Goal: Information Seeking & Learning: Understand process/instructions

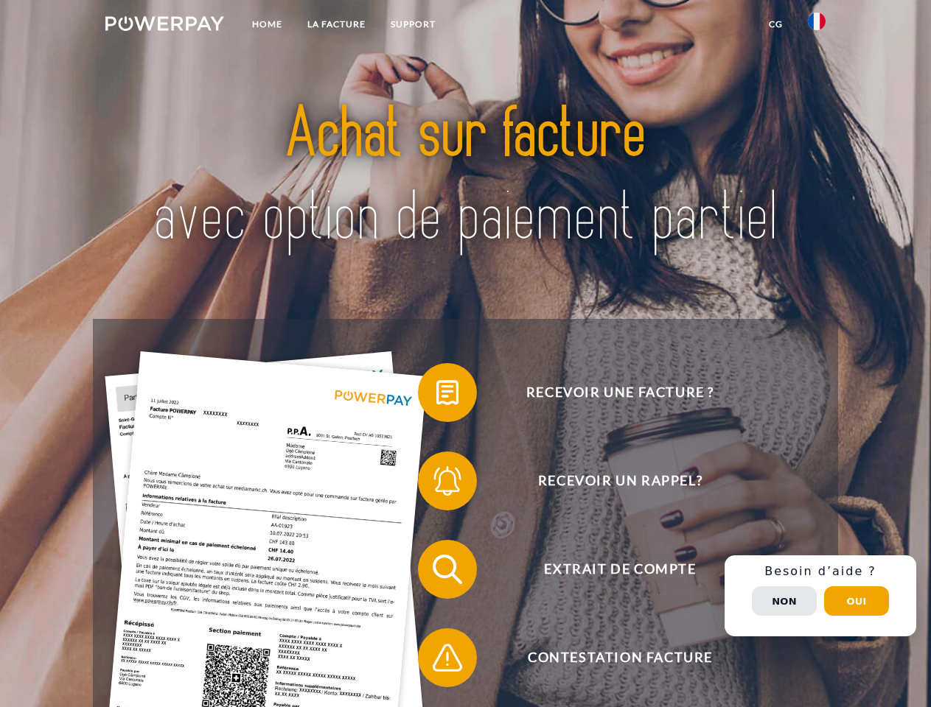
click at [164, 26] on img at bounding box center [164, 23] width 119 height 15
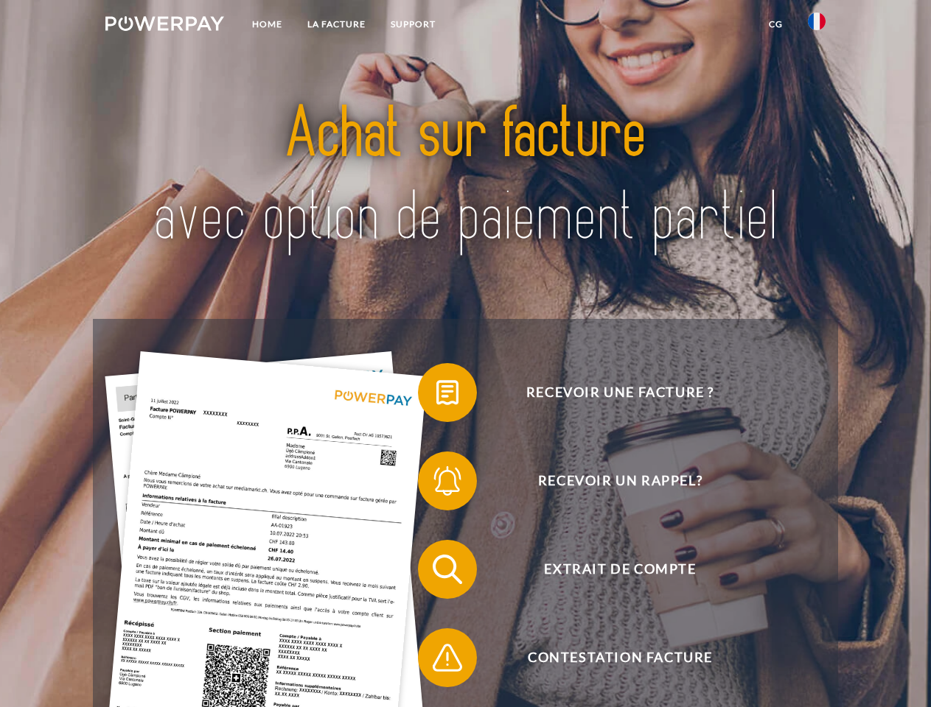
click at [816, 26] on img at bounding box center [817, 22] width 18 height 18
click at [775, 24] on link "CG" at bounding box center [775, 24] width 39 height 27
click at [436, 396] on span at bounding box center [425, 393] width 74 height 74
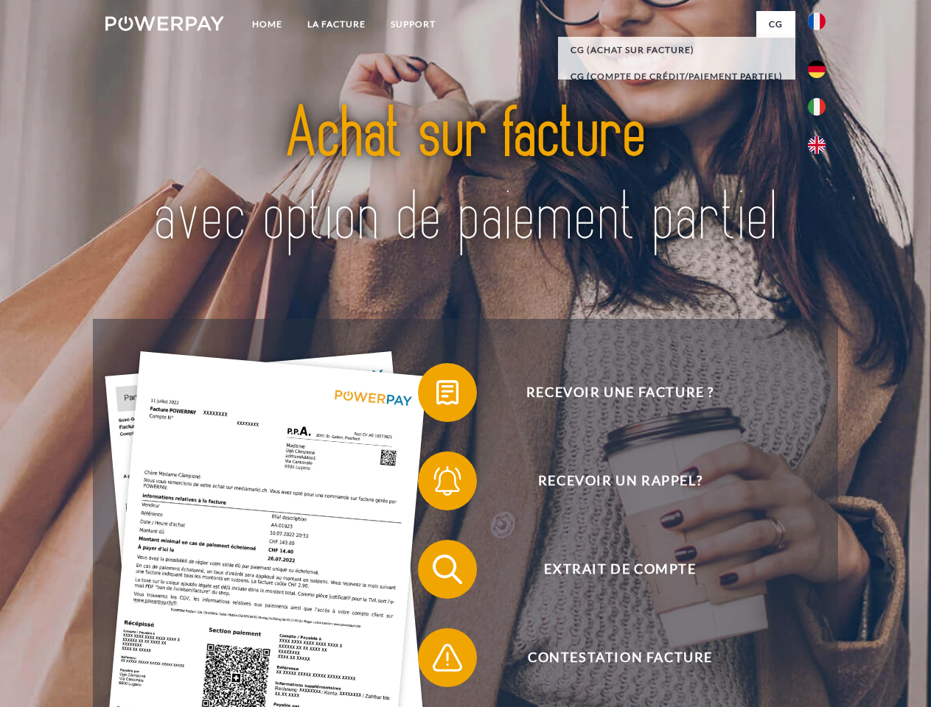
click at [436, 484] on span at bounding box center [425, 481] width 74 height 74
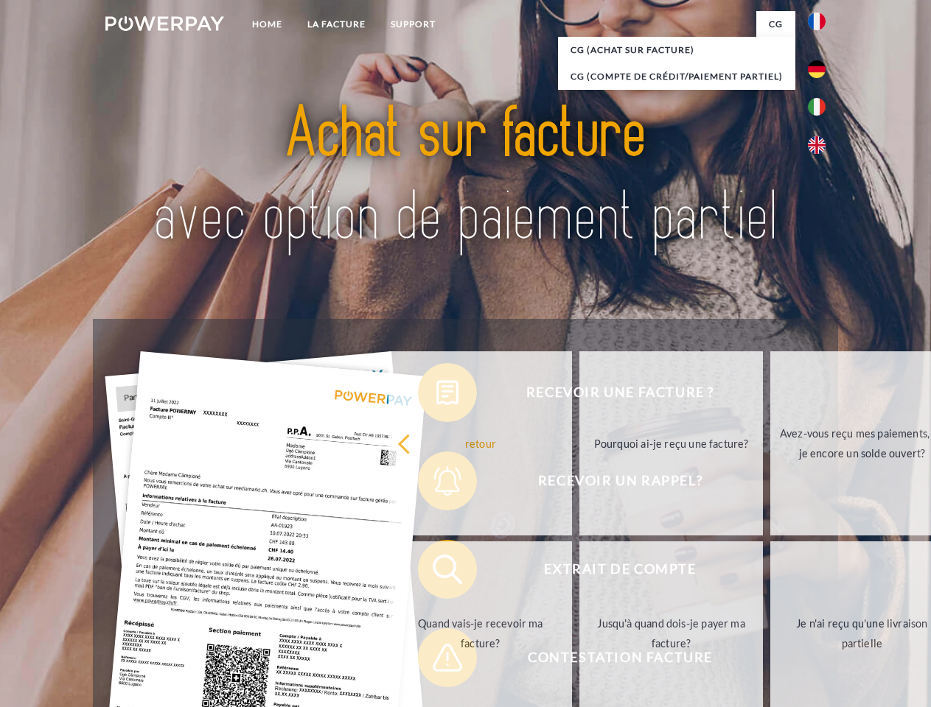
click at [579, 572] on link "Jusqu'à quand dois-je payer ma facture?" at bounding box center [670, 634] width 183 height 184
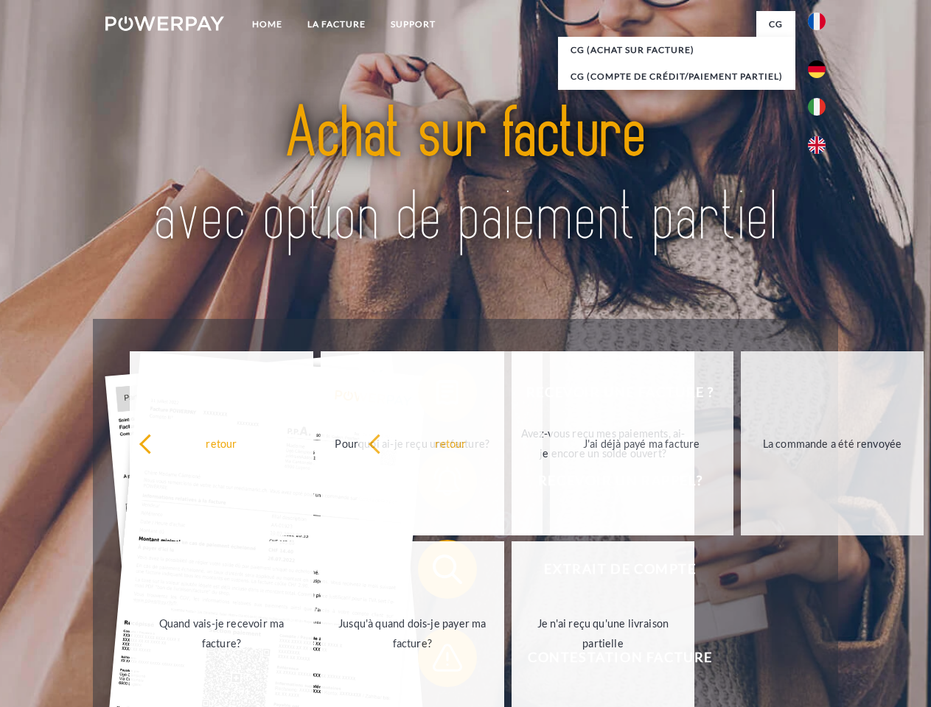
click at [436, 661] on span at bounding box center [425, 658] width 74 height 74
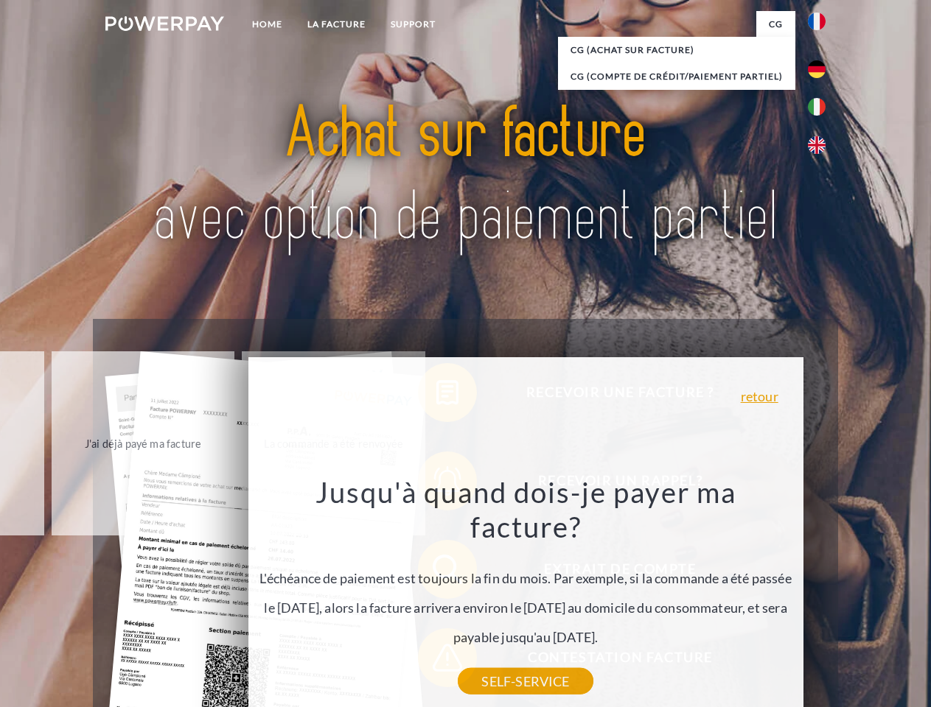
click at [820, 596] on div "Recevoir une facture ? Recevoir un rappel? Extrait de compte retour" at bounding box center [465, 613] width 744 height 589
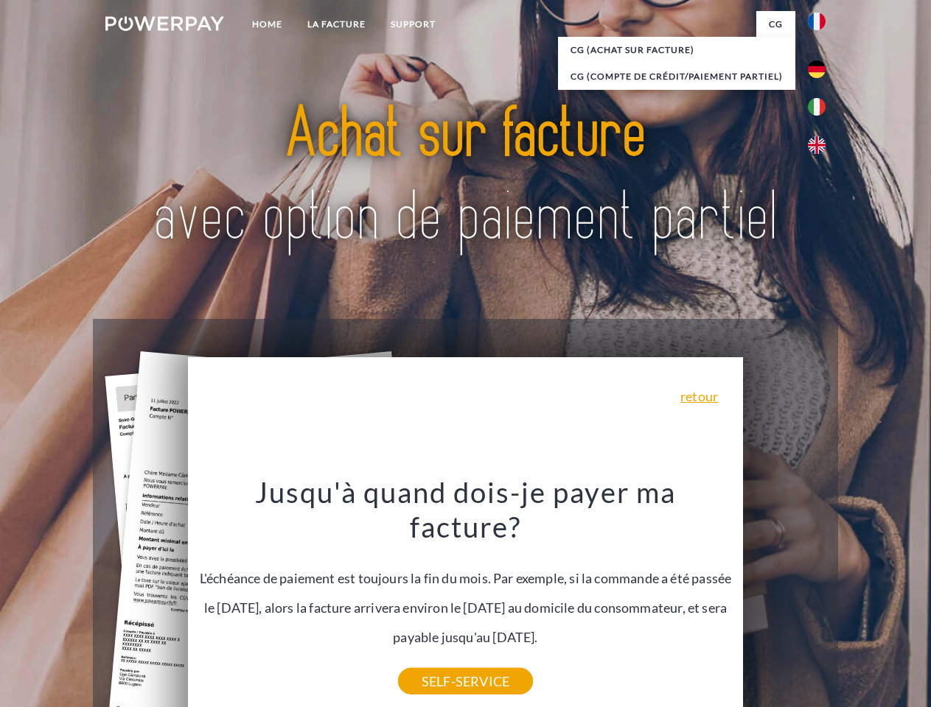
click at [784, 599] on span "Extrait de compte" at bounding box center [619, 569] width 361 height 59
click at [856, 601] on header "Home LA FACTURE Support" at bounding box center [465, 509] width 931 height 1018
